Goal: Task Accomplishment & Management: Manage account settings

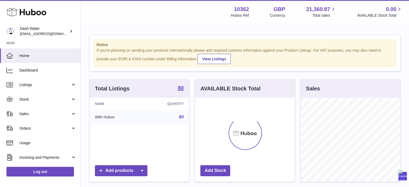
scroll to position [84, 100]
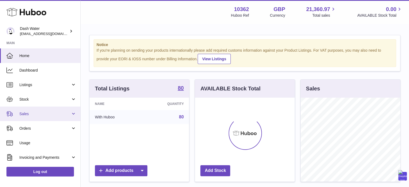
click at [31, 113] on span "Sales" at bounding box center [44, 113] width 51 height 5
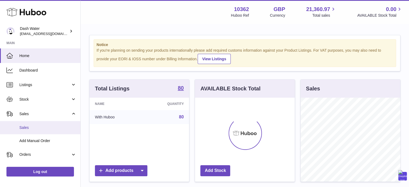
click at [29, 127] on span "Sales" at bounding box center [47, 127] width 57 height 5
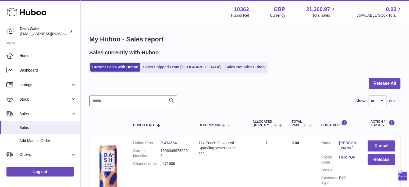
drag, startPoint x: 125, startPoint y: 97, endPoint x: 122, endPoint y: 101, distance: 5.2
click at [124, 98] on input "text" at bounding box center [133, 101] width 88 height 11
paste input "******"
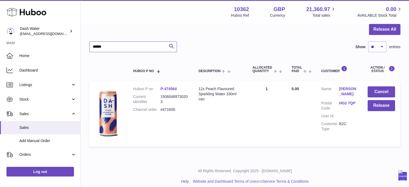
scroll to position [59, 0]
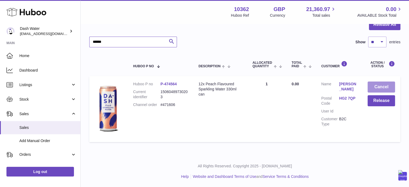
type input "******"
click at [379, 89] on button "Cancel" at bounding box center [381, 87] width 27 height 11
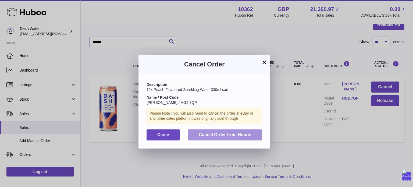
click at [206, 138] on button "Cancel Order from Huboo" at bounding box center [225, 134] width 74 height 11
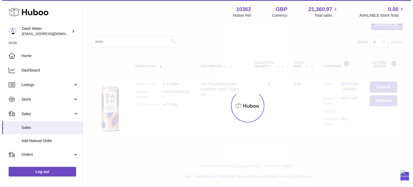
scroll to position [0, 0]
